Goal: Find specific fact: Find specific fact

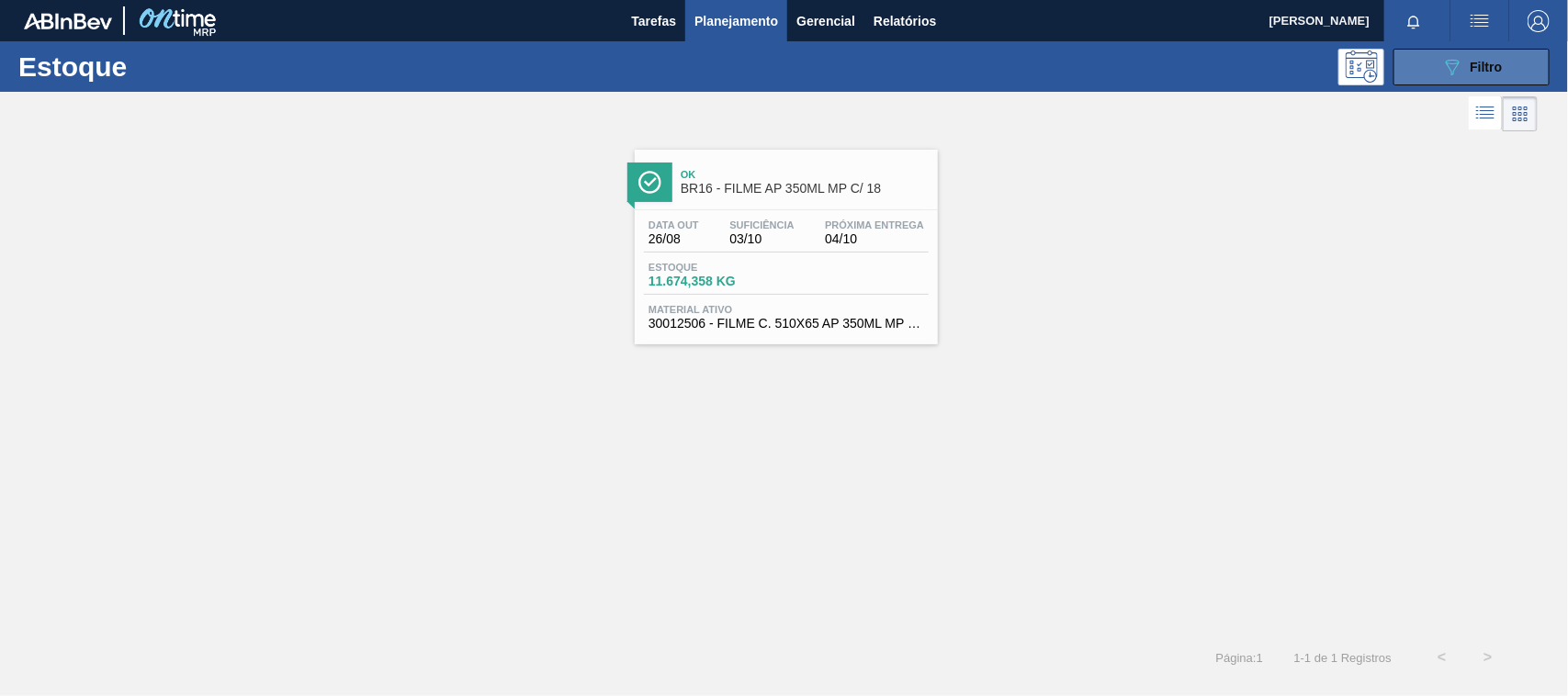
click at [1425, 74] on button "089F7B8B-B2A5-4AFE-B5C0-19BA573D28AC Filtro" at bounding box center [1472, 67] width 156 height 37
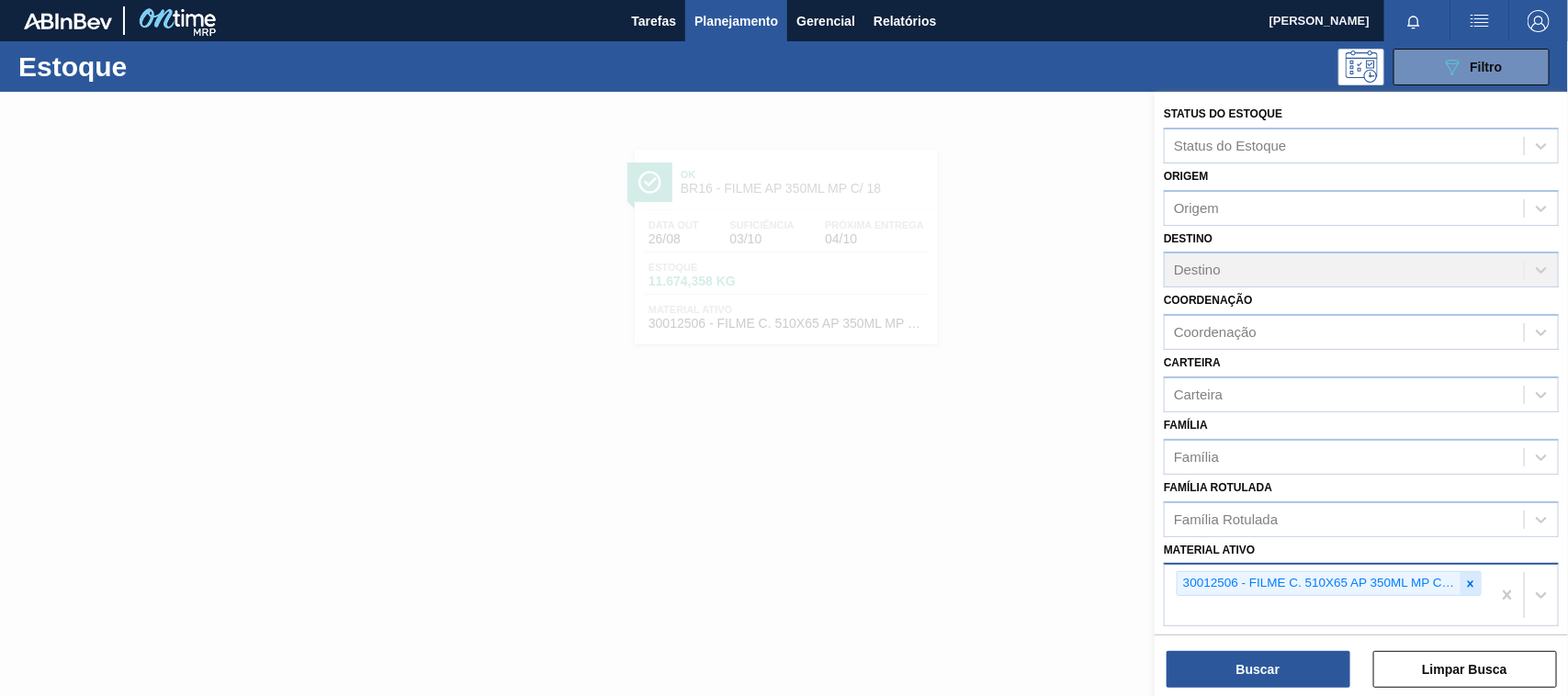
click at [1471, 585] on icon at bounding box center [1471, 585] width 13 height 13
paste ativo "30029423"
type ativo "30029423"
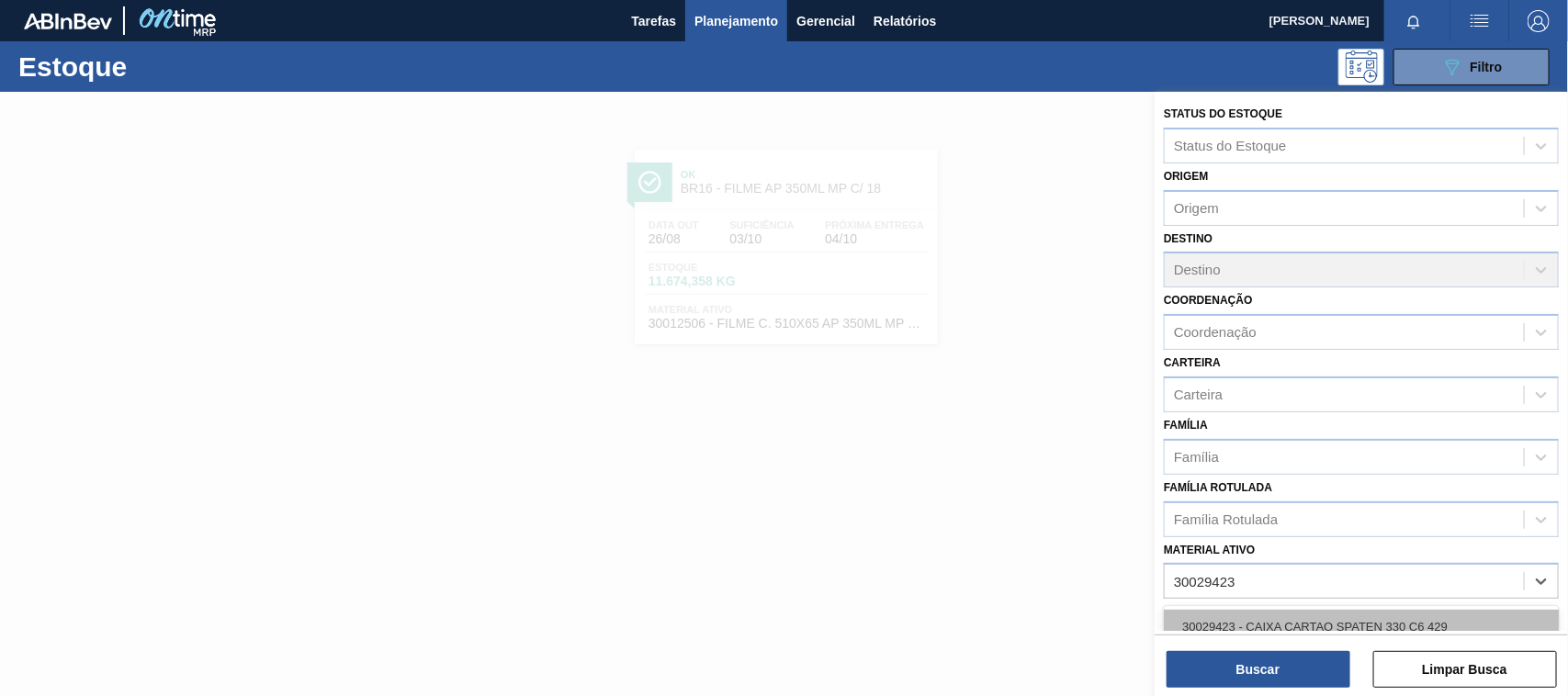
click at [1324, 629] on div "30029423 - CAIXA CARTAO SPATEN 330 C6 429" at bounding box center [1362, 627] width 395 height 34
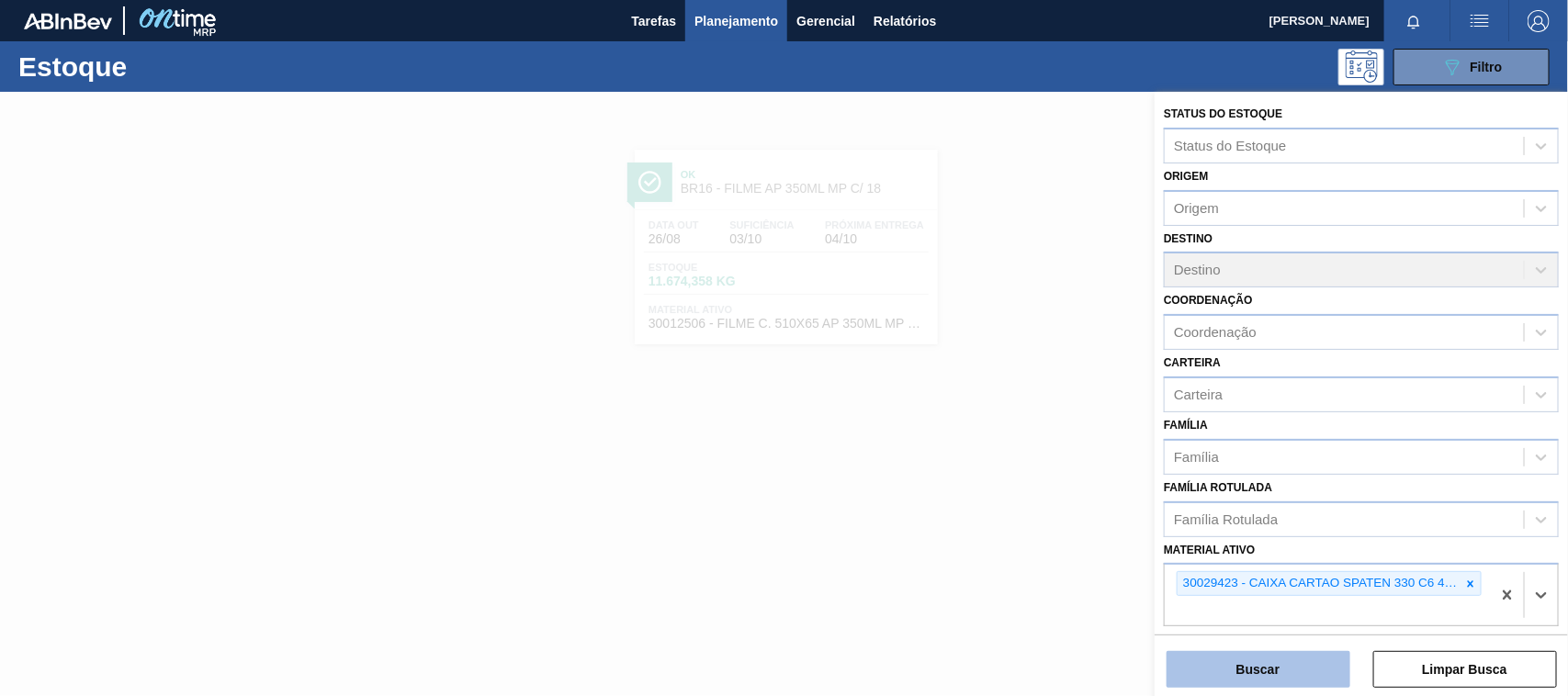
click at [1323, 668] on button "Buscar" at bounding box center [1258, 669] width 184 height 37
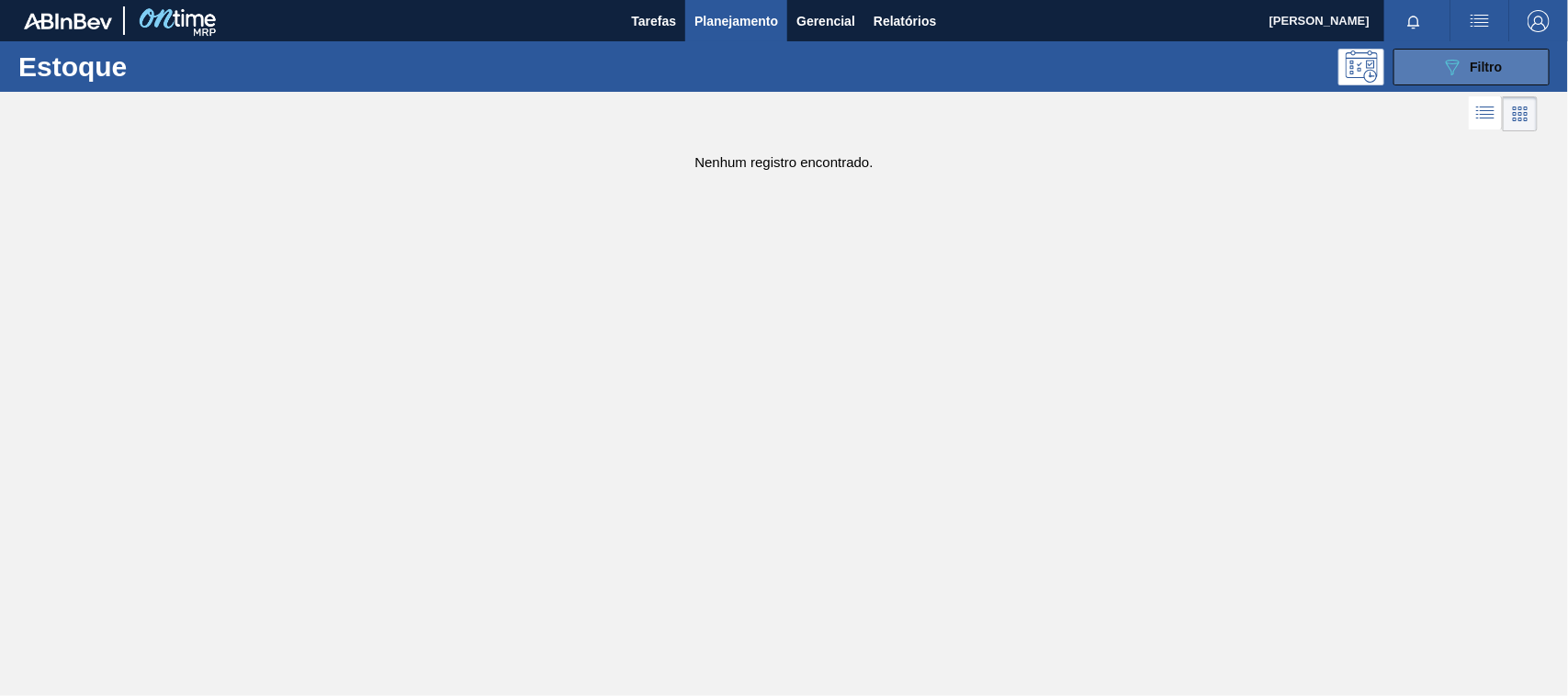
click at [1495, 61] on span "Filtro" at bounding box center [1487, 67] width 32 height 15
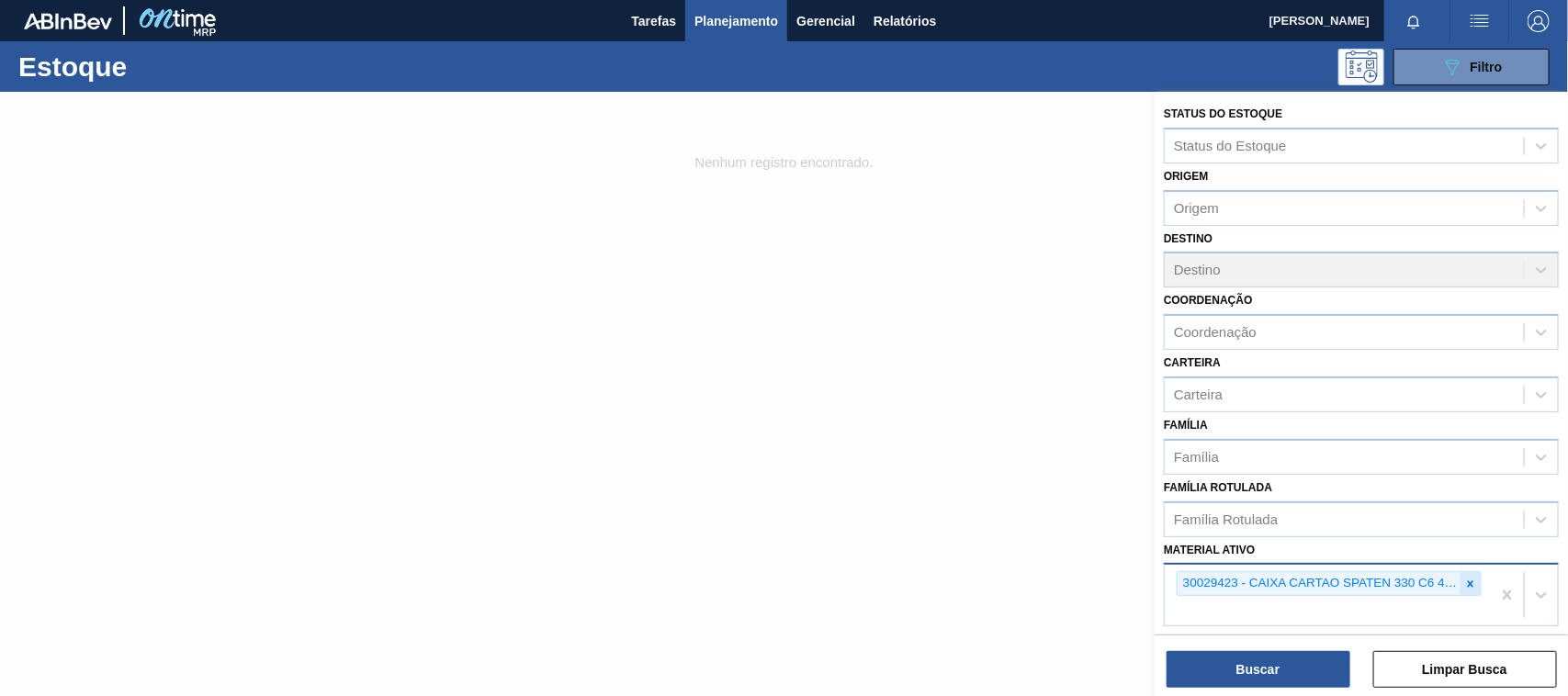
click at [1464, 581] on icon at bounding box center [1471, 585] width 13 height 13
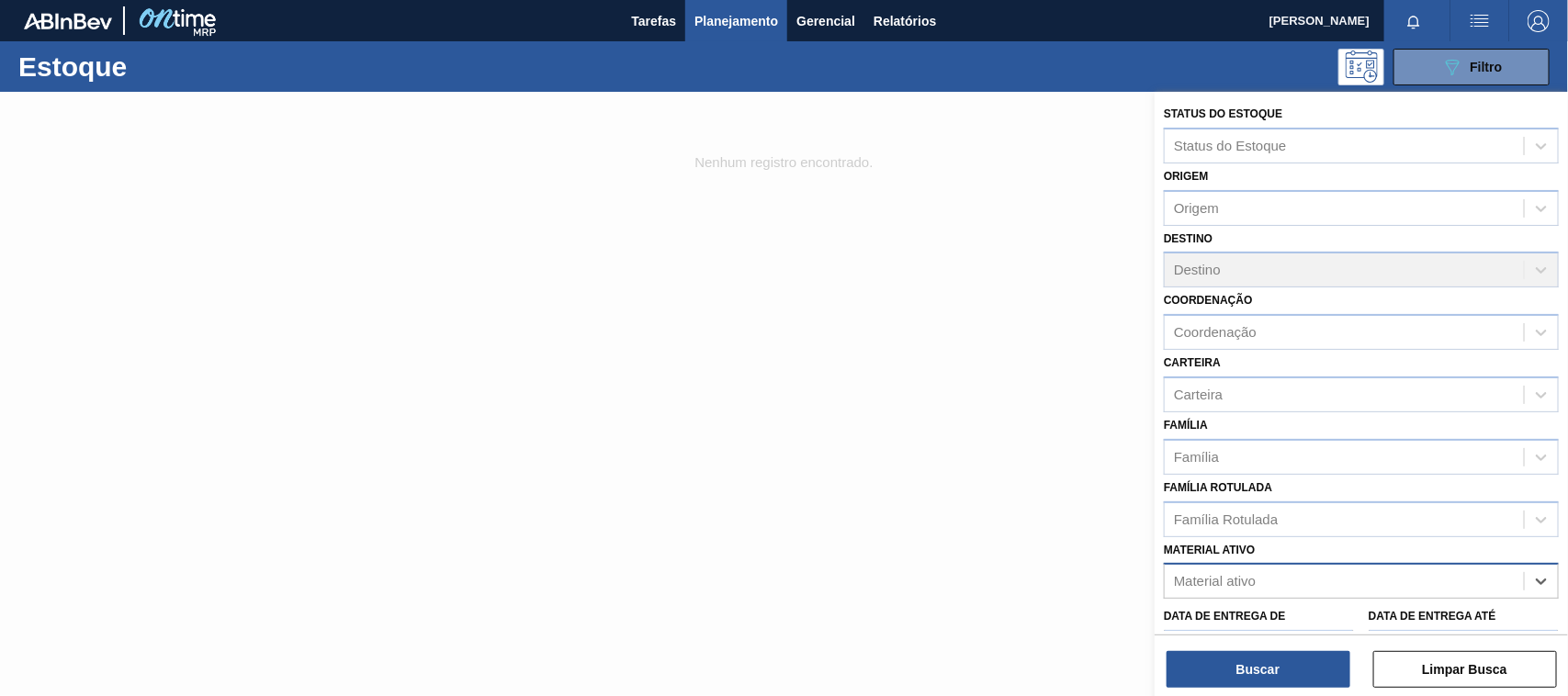
paste ativo "30034674"
type ativo "30034674"
click at [1319, 622] on div "30034674 - ROTULO FRONT SPATEN 330ML VBI25" at bounding box center [1362, 627] width 395 height 34
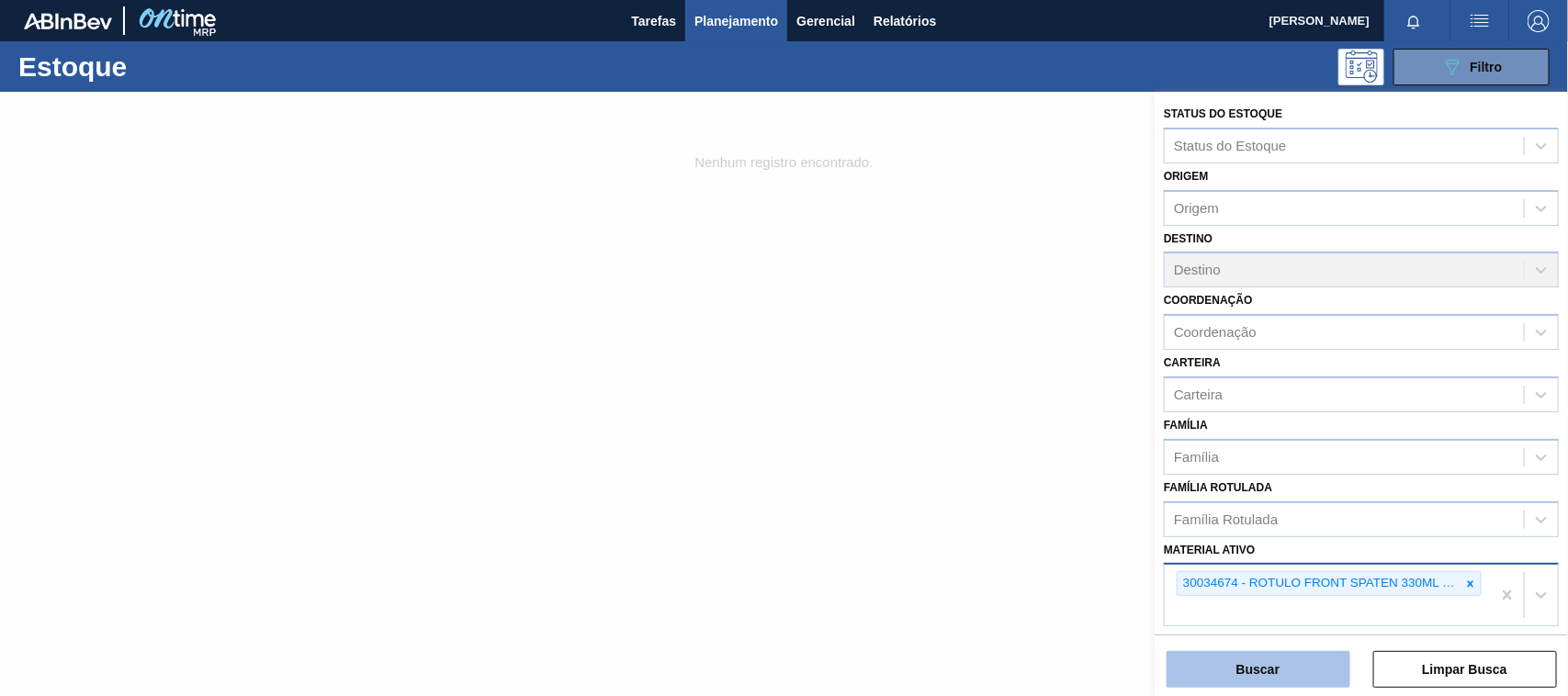
click at [1302, 687] on button "Buscar" at bounding box center [1258, 669] width 184 height 37
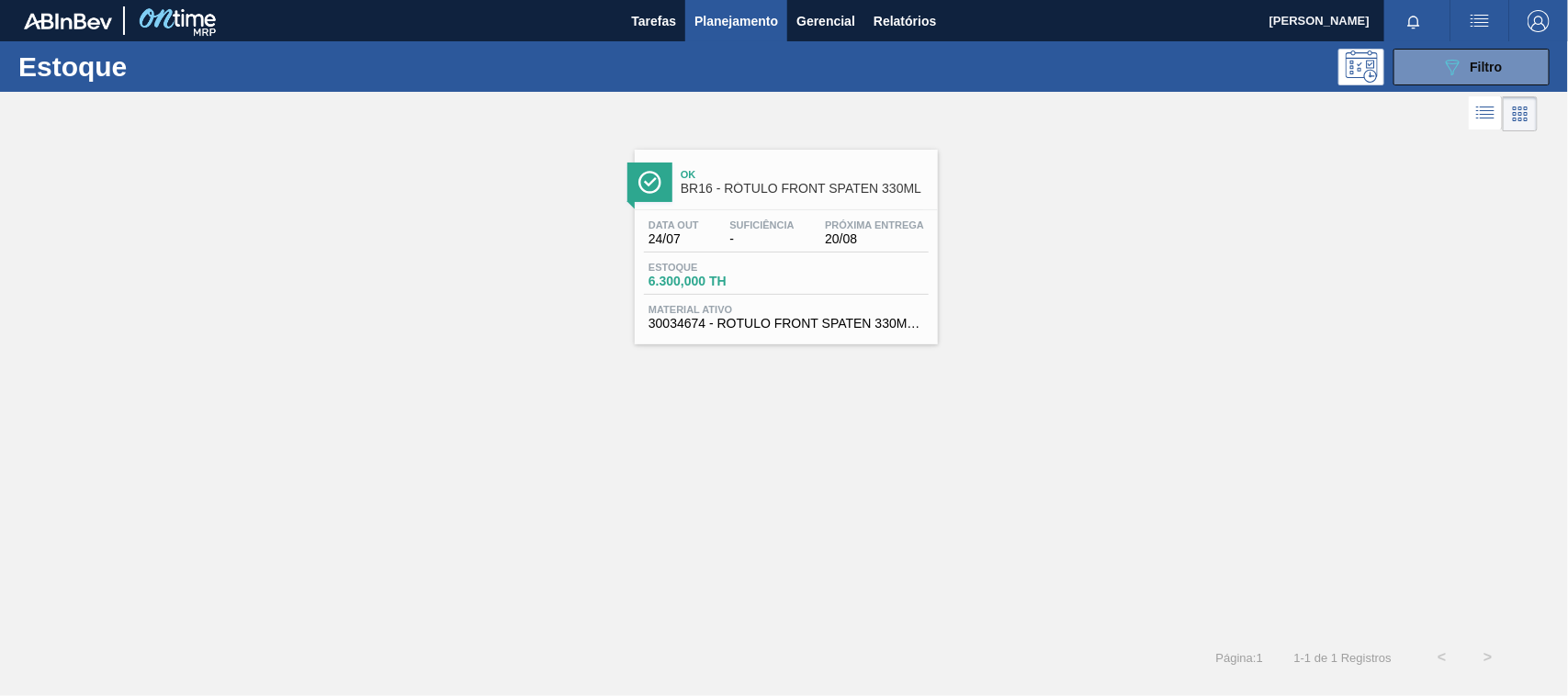
click at [836, 329] on span "30034674 - ROTULO FRONT SPATEN 330ML VBI25" at bounding box center [786, 323] width 275 height 14
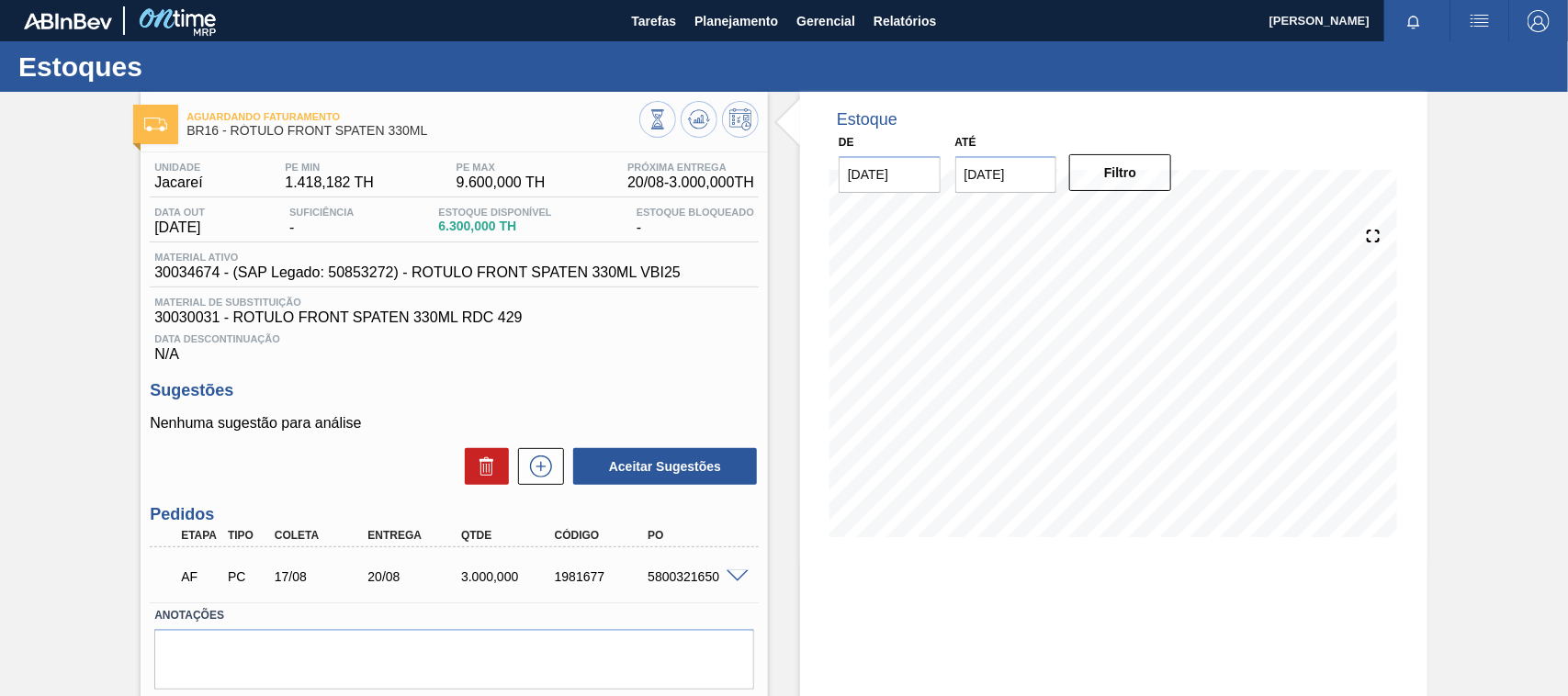
click at [667, 590] on div "AF PC 17/08 20/08 3.000,000 1981677 5800321650" at bounding box center [449, 574] width 560 height 37
copy div "5800321650"
